Goal: Information Seeking & Learning: Learn about a topic

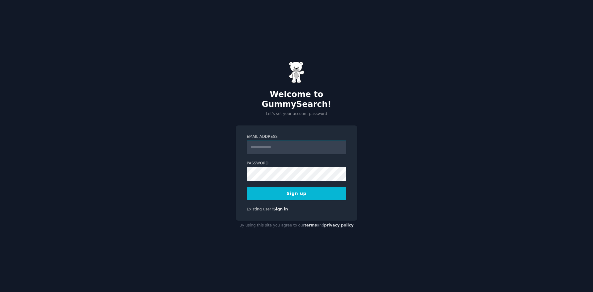
click at [282, 143] on input "Email Address" at bounding box center [296, 147] width 99 height 14
type input "**********"
click at [247, 187] on button "Sign up" at bounding box center [296, 193] width 99 height 13
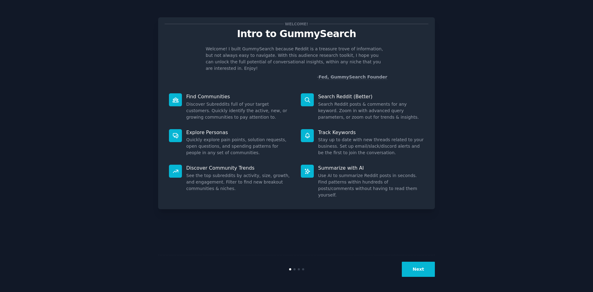
click at [415, 268] on button "Next" at bounding box center [418, 268] width 33 height 15
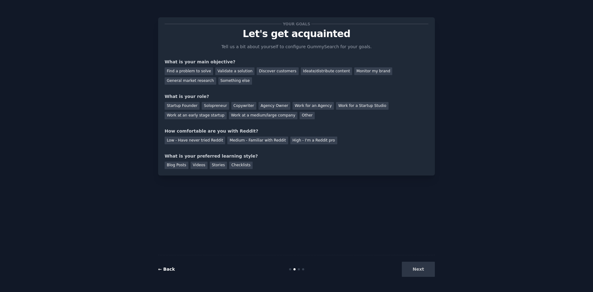
click at [161, 270] on link "← Back" at bounding box center [166, 268] width 17 height 5
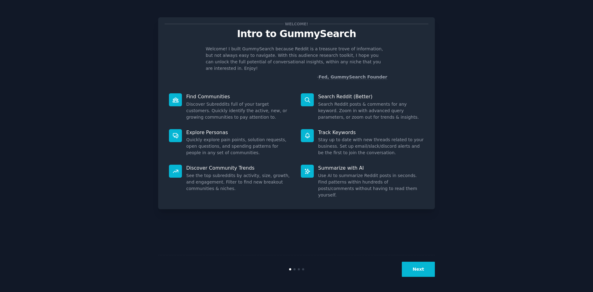
click at [423, 273] on button "Next" at bounding box center [418, 268] width 33 height 15
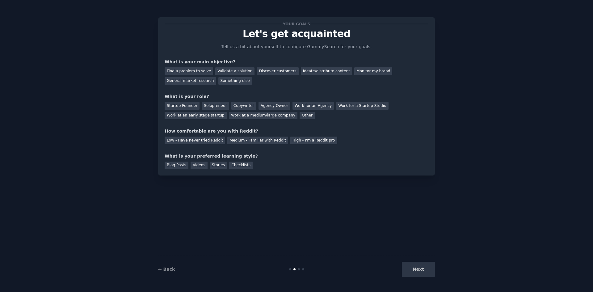
click at [224, 86] on div "Your goals Let's get acquainted Tell us a bit about yourself to configure Gummy…" at bounding box center [297, 96] width 264 height 145
click at [233, 74] on div "Validate a solution" at bounding box center [234, 71] width 39 height 8
click at [307, 72] on div "Ideate/distribute content" at bounding box center [326, 71] width 51 height 8
click at [365, 86] on div "Your goals Let's get acquainted Tell us a bit about yourself to configure Gummy…" at bounding box center [297, 96] width 264 height 145
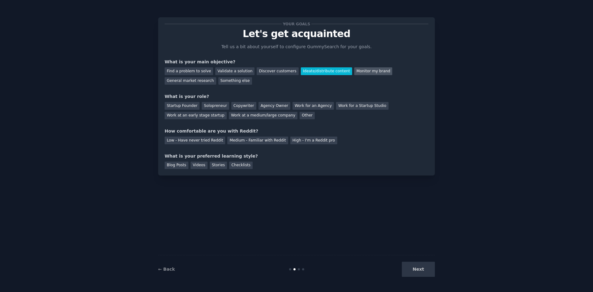
click at [354, 73] on div "Monitor my brand" at bounding box center [373, 71] width 38 height 8
click at [212, 105] on div "Solopreneur" at bounding box center [215, 106] width 27 height 8
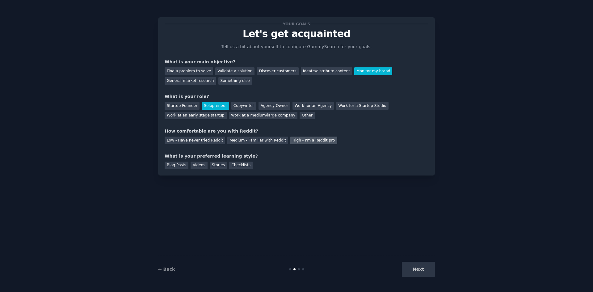
click at [302, 143] on div "High - I'm a Reddit pro" at bounding box center [313, 140] width 47 height 8
click at [258, 135] on div "Low - Have never tried Reddit Medium - Familiar with Reddit High - I'm a Reddit…" at bounding box center [297, 139] width 264 height 10
click at [263, 141] on div "Medium - Familiar with Reddit" at bounding box center [257, 140] width 60 height 8
click at [174, 165] on div "Blog Posts" at bounding box center [177, 165] width 24 height 8
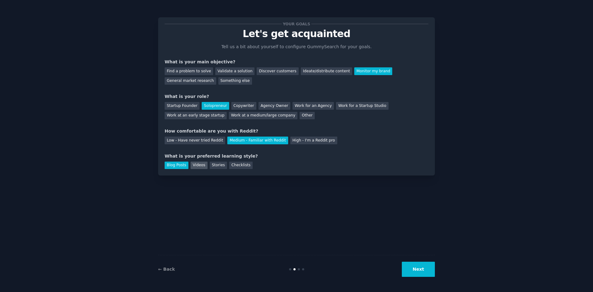
click at [190, 166] on div "Videos" at bounding box center [198, 165] width 17 height 8
click at [171, 165] on div "Blog Posts" at bounding box center [177, 165] width 24 height 8
click at [423, 269] on button "Next" at bounding box center [418, 268] width 33 height 15
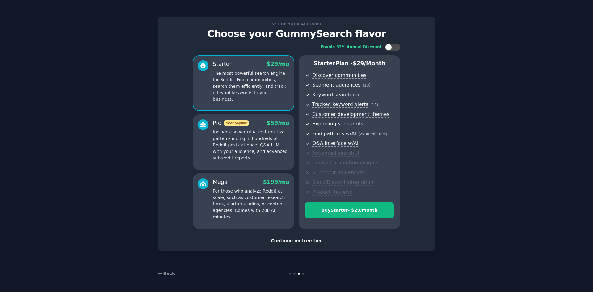
click at [303, 242] on div "Continue on free tier" at bounding box center [297, 240] width 264 height 6
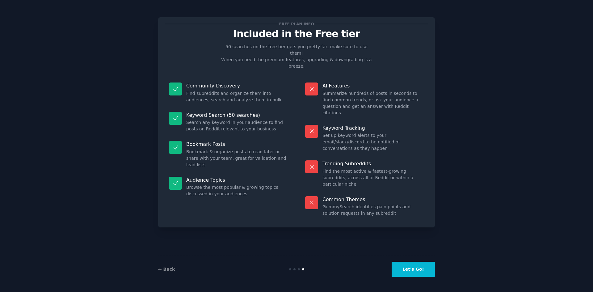
click at [405, 266] on button "Let's Go!" at bounding box center [412, 268] width 43 height 15
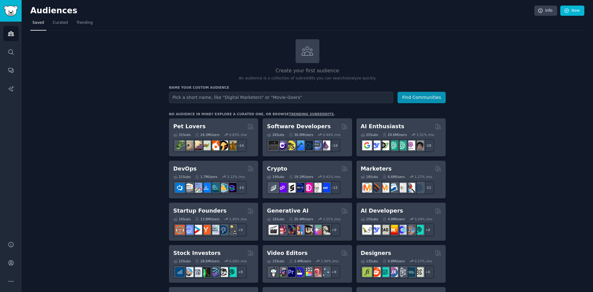
click at [187, 98] on input "text" at bounding box center [281, 97] width 224 height 11
type input "genealogy"
click at [397, 92] on button "Find Communities" at bounding box center [421, 97] width 48 height 11
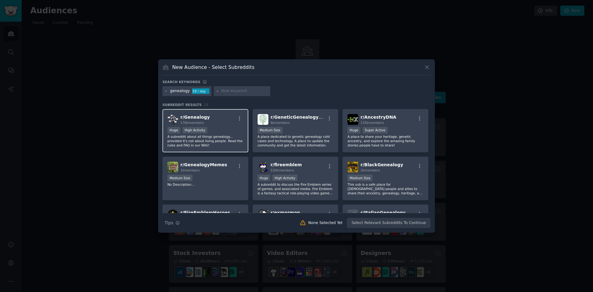
click at [227, 131] on div ">= 80th percentile for submissions / day Huge High Activity" at bounding box center [205, 131] width 76 height 8
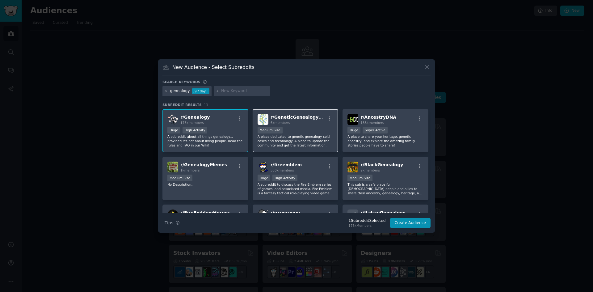
click at [308, 138] on p "A place dedicated to genetic genealogy cold cases and technology. A place to up…" at bounding box center [295, 140] width 76 height 13
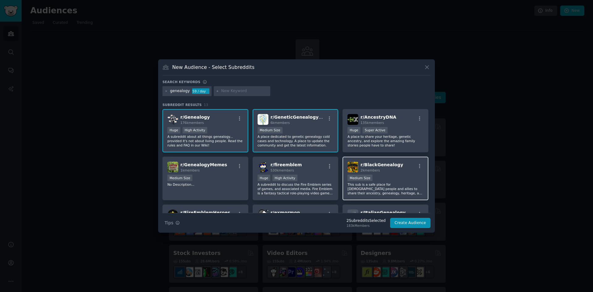
click at [388, 193] on p "This sub is a safe place for [DEMOGRAPHIC_DATA] people and allies to share thei…" at bounding box center [385, 188] width 76 height 13
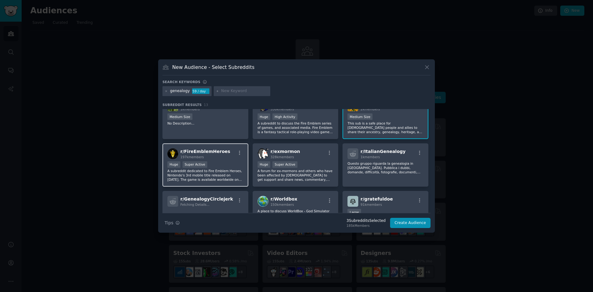
scroll to position [61, 0]
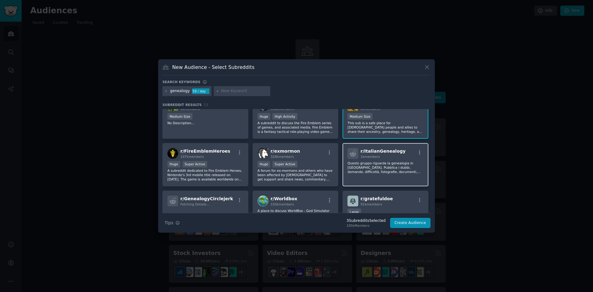
click at [389, 161] on p "Questo gruppo riguarda la genealogia in [GEOGRAPHIC_DATA]. Pubblica i dubbi, do…" at bounding box center [385, 167] width 76 height 13
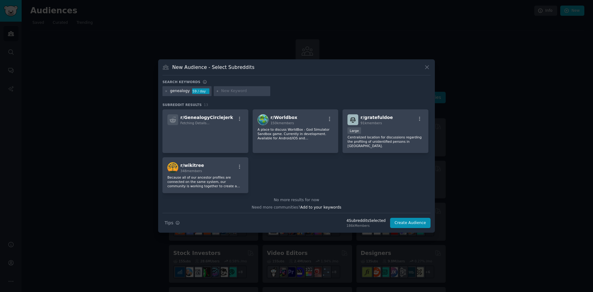
scroll to position [144, 0]
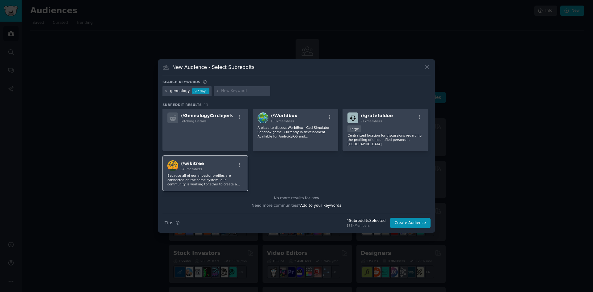
click at [215, 181] on p "Because all of our ancestor profiles are connected on the same system, our comm…" at bounding box center [205, 179] width 76 height 13
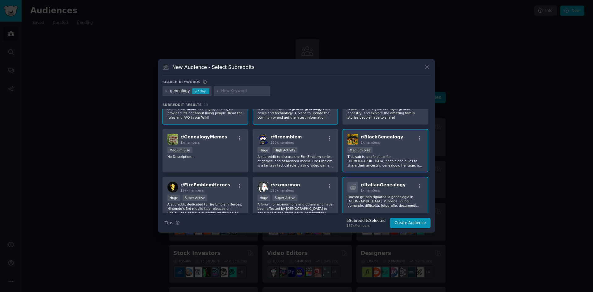
scroll to position [0, 0]
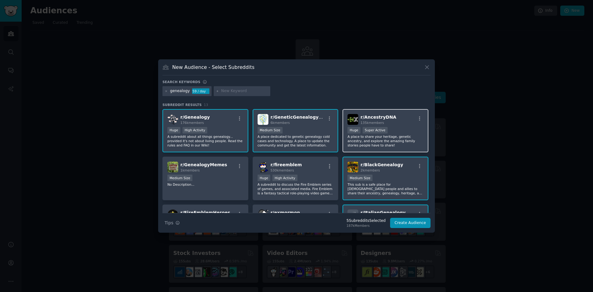
click at [391, 143] on p "A place to share your heritage, genetic ancestry, and explore the amazing famil…" at bounding box center [385, 140] width 76 height 13
click at [410, 222] on button "Create Audience" at bounding box center [410, 223] width 41 height 10
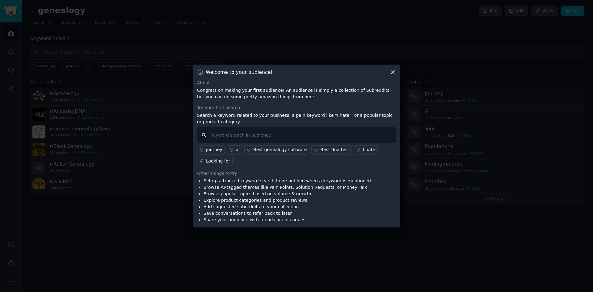
click at [240, 136] on input "text" at bounding box center [296, 135] width 199 height 16
type input "course,"
click at [257, 149] on div "Best genealogy software" at bounding box center [279, 149] width 53 height 6
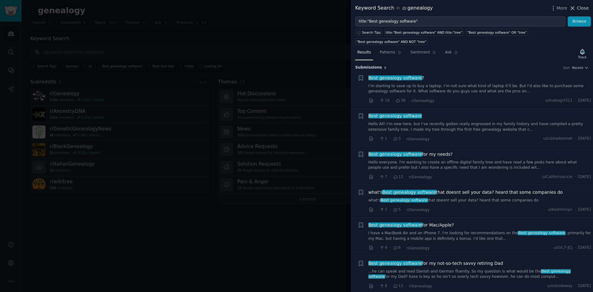
click at [574, 10] on icon at bounding box center [572, 8] width 6 height 6
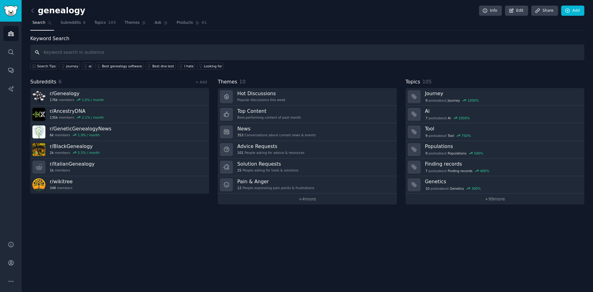
click at [80, 52] on input "text" at bounding box center [307, 52] width 554 height 16
type input "course"
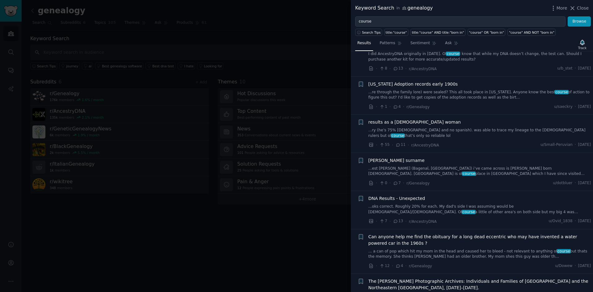
scroll to position [61, 0]
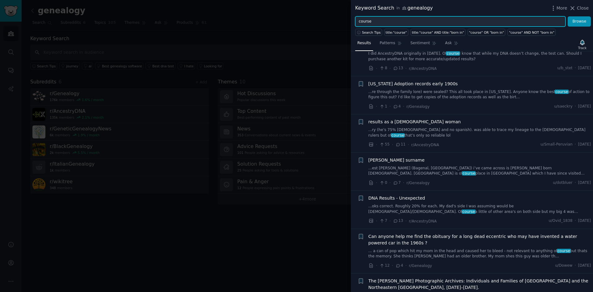
click at [414, 20] on input "course" at bounding box center [460, 21] width 210 height 10
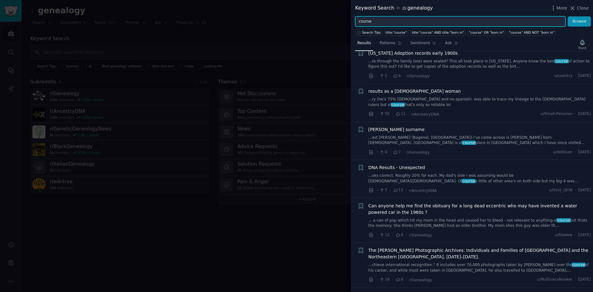
scroll to position [92, 0]
click at [384, 22] on input "course" at bounding box center [460, 21] width 210 height 10
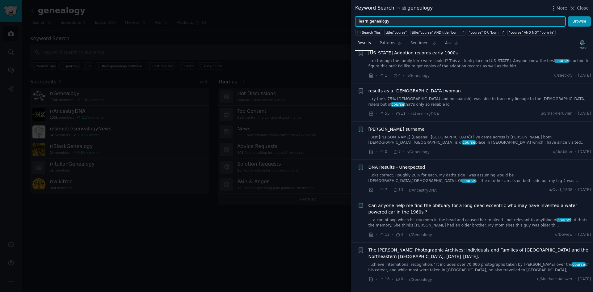
type input "learn genealogy"
click at [567, 16] on button "Browse" at bounding box center [578, 21] width 23 height 10
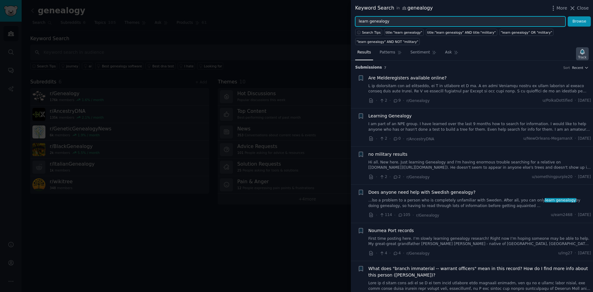
click at [583, 56] on div "Track" at bounding box center [582, 57] width 8 height 4
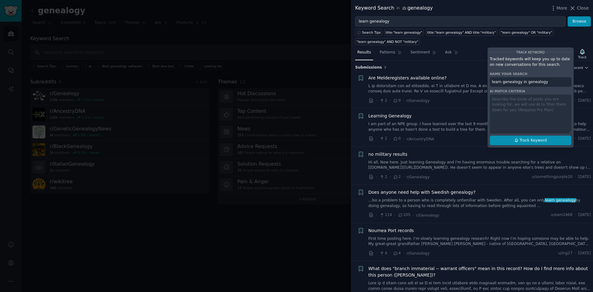
click at [530, 141] on span "Track Keyword" at bounding box center [532, 141] width 27 height 6
type input "learn genealogy in genealogy"
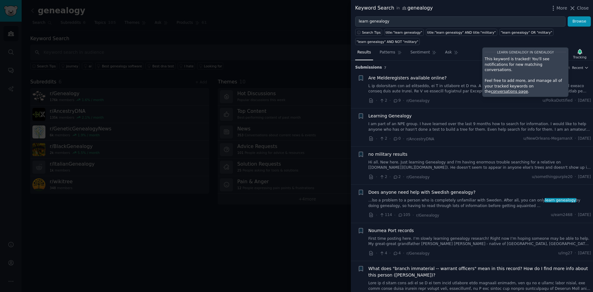
click at [472, 67] on h3 "Submission s 7 Sort Recent" at bounding box center [471, 68] width 233 height 6
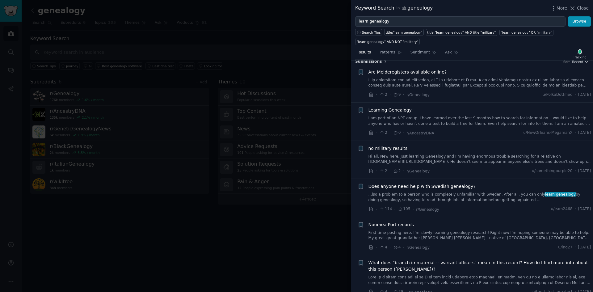
scroll to position [0, 0]
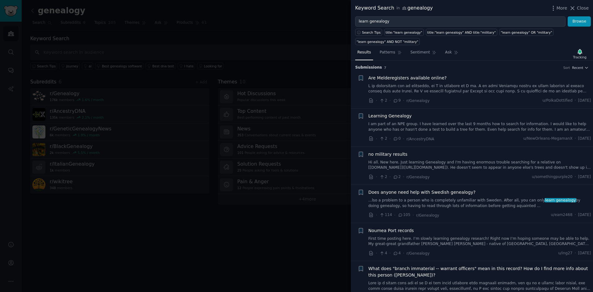
click at [321, 240] on div at bounding box center [296, 146] width 593 height 292
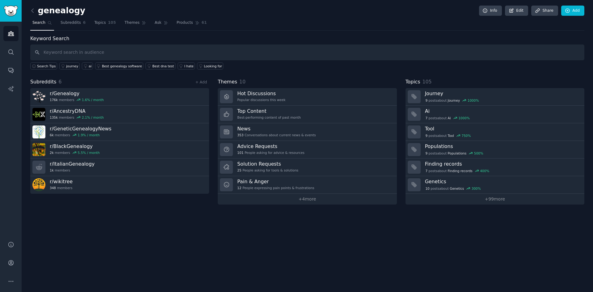
click at [135, 217] on div "genealogy Info Edit Share Add Search Subreddits 6 Topics 105 Themes Ask Product…" at bounding box center [307, 146] width 571 height 292
click at [277, 235] on div "genealogy Info Edit Share Add Search Subreddits 6 Topics 105 Themes Ask Product…" at bounding box center [307, 146] width 571 height 292
